Goal: Information Seeking & Learning: Learn about a topic

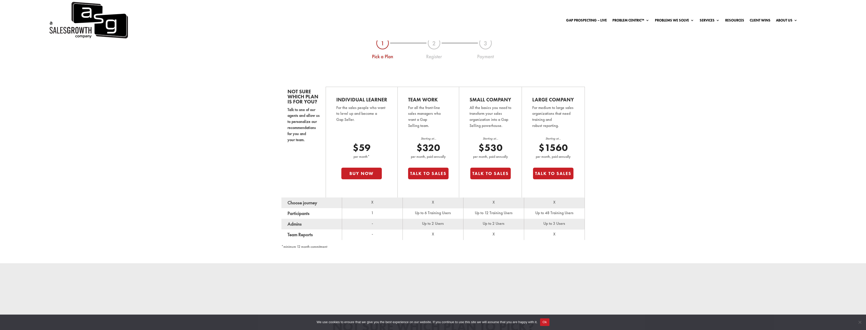
scroll to position [329, 0]
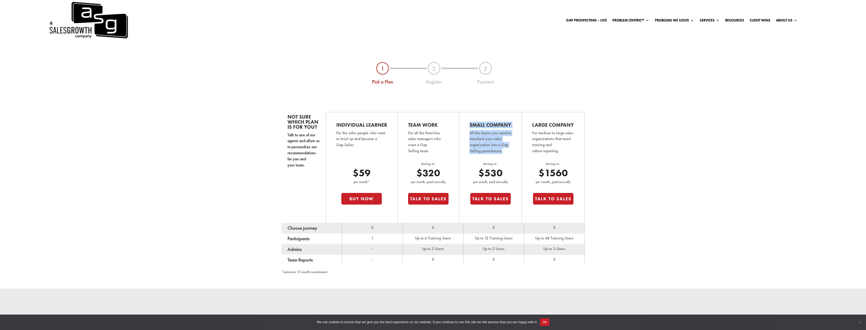
drag, startPoint x: 469, startPoint y: 124, endPoint x: 503, endPoint y: 153, distance: 44.5
click at [503, 153] on td "Small Company All the basics you need to transform your sales organization into…" at bounding box center [490, 167] width 63 height 111
click at [219, 208] on div "Not sure which plan is for you? Talk to one of our agents and allow us to perso…" at bounding box center [433, 191] width 866 height 196
drag, startPoint x: 477, startPoint y: 238, endPoint x: 508, endPoint y: 241, distance: 31.2
click at [508, 241] on td "Up to 12 Training Users" at bounding box center [493, 238] width 61 height 11
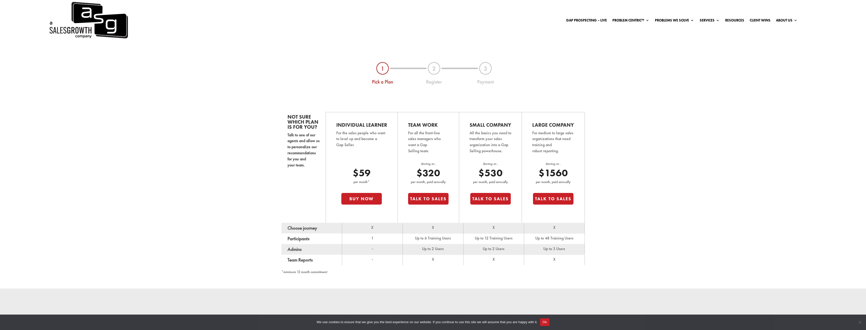
click at [513, 248] on td "Up to 2 Users" at bounding box center [493, 249] width 61 height 11
drag, startPoint x: 476, startPoint y: 172, endPoint x: 507, endPoint y: 172, distance: 31.1
click at [507, 172] on p "$530" at bounding box center [490, 173] width 40 height 12
click at [512, 174] on td "Small Company All the basics you need to transform your sales organization into…" at bounding box center [490, 167] width 63 height 111
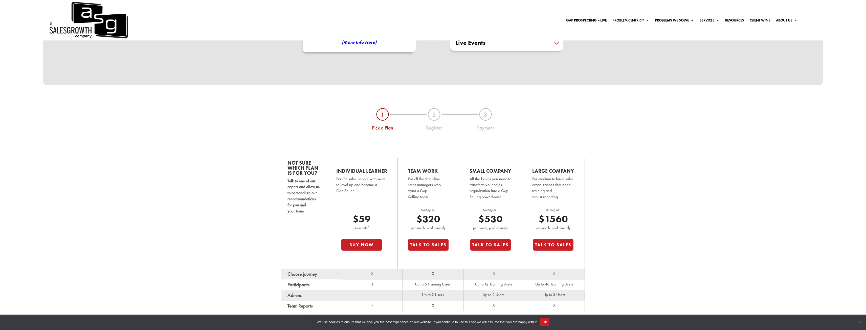
scroll to position [303, 0]
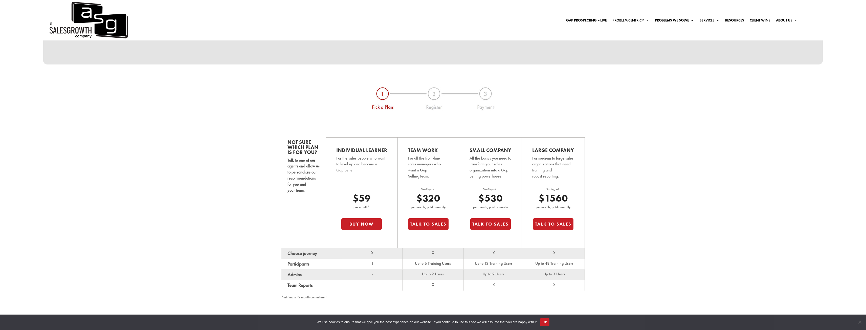
click at [491, 202] on p "$530" at bounding box center [490, 198] width 40 height 12
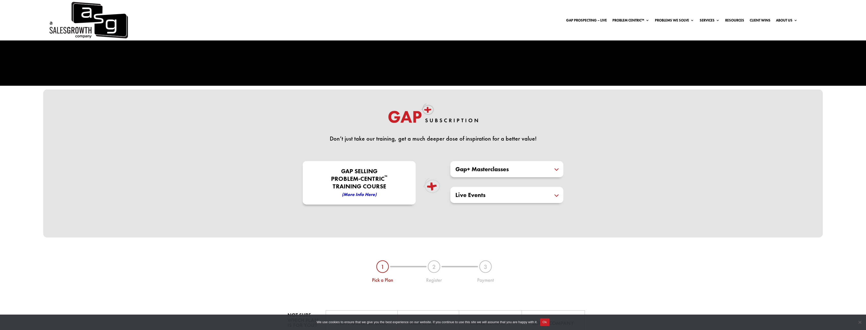
scroll to position [126, 0]
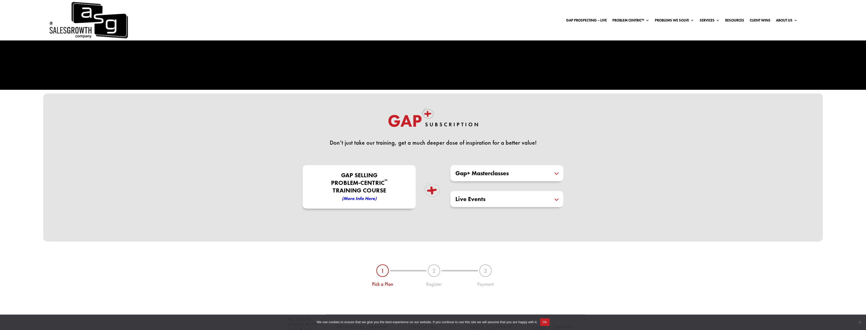
click at [538, 176] on h5 "Gap+ Masterclasses" at bounding box center [506, 173] width 103 height 6
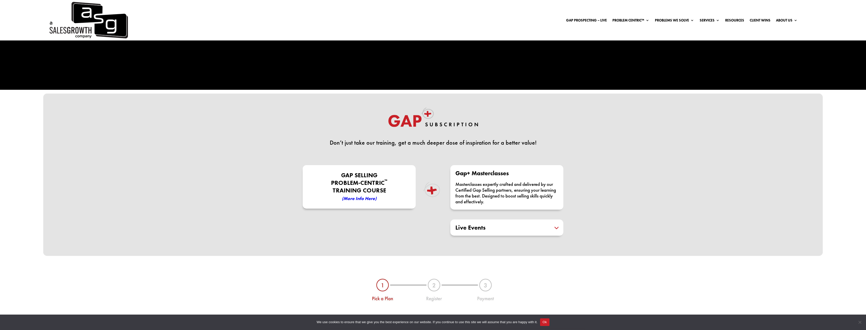
click at [542, 227] on h5 "Live Events" at bounding box center [506, 228] width 103 height 6
click at [551, 173] on h5 "Gap+ Masterclasses" at bounding box center [506, 173] width 103 height 6
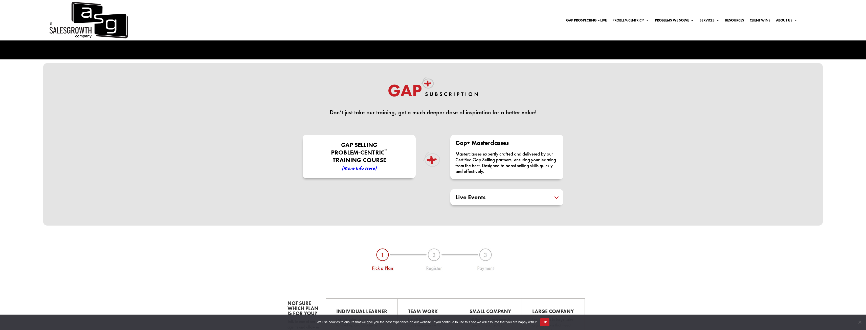
scroll to position [177, 0]
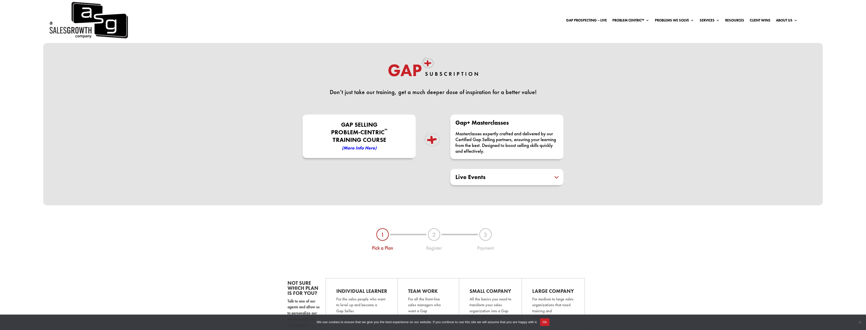
click at [555, 180] on h5 "Live Events" at bounding box center [506, 177] width 103 height 6
click at [354, 148] on em "(More Info here)" at bounding box center [359, 148] width 35 height 6
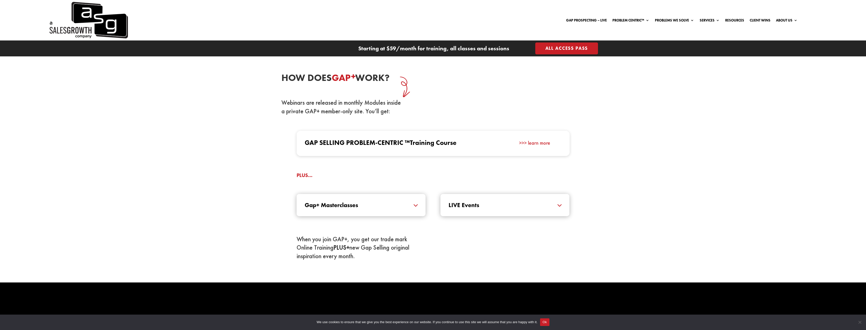
scroll to position [531, 0]
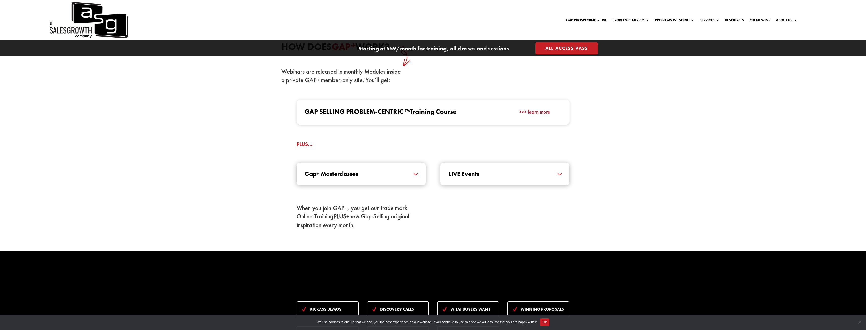
click at [523, 111] on link ">>> learn more" at bounding box center [534, 111] width 31 height 7
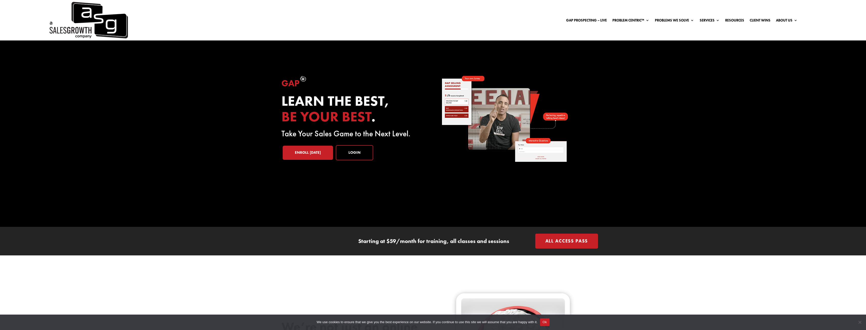
scroll to position [0, 0]
